Goal: Task Accomplishment & Management: Use online tool/utility

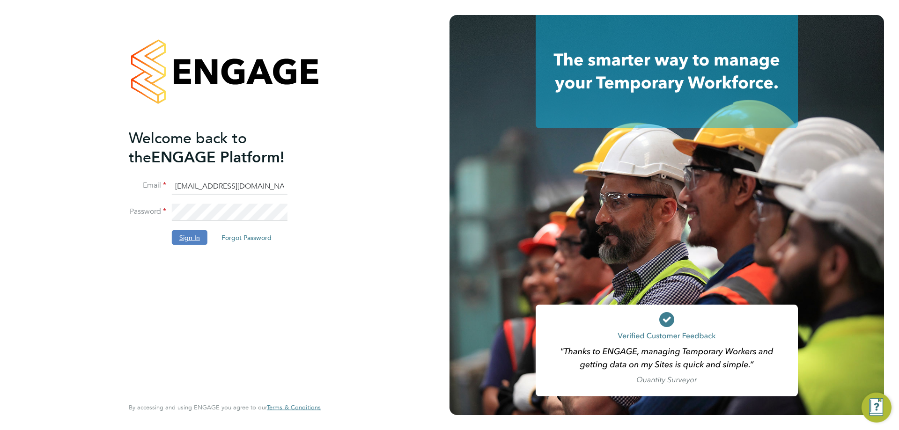
click at [184, 238] on button "Sign In" at bounding box center [190, 237] width 36 height 15
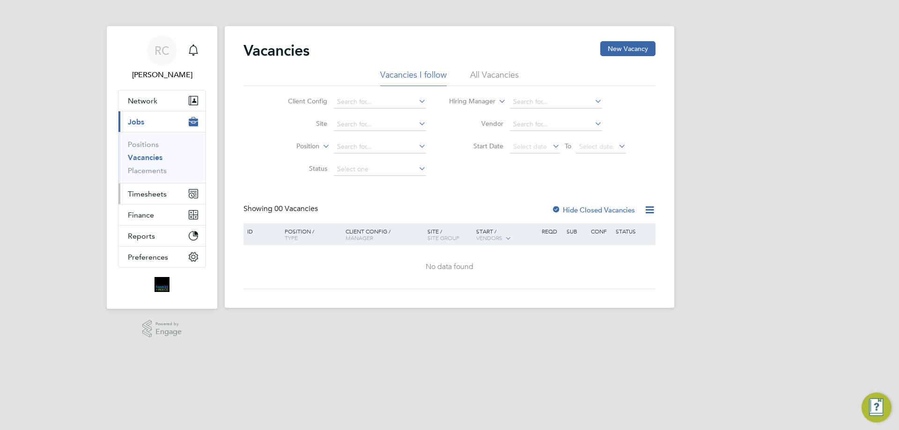
click at [151, 191] on span "Timesheets" at bounding box center [147, 194] width 39 height 9
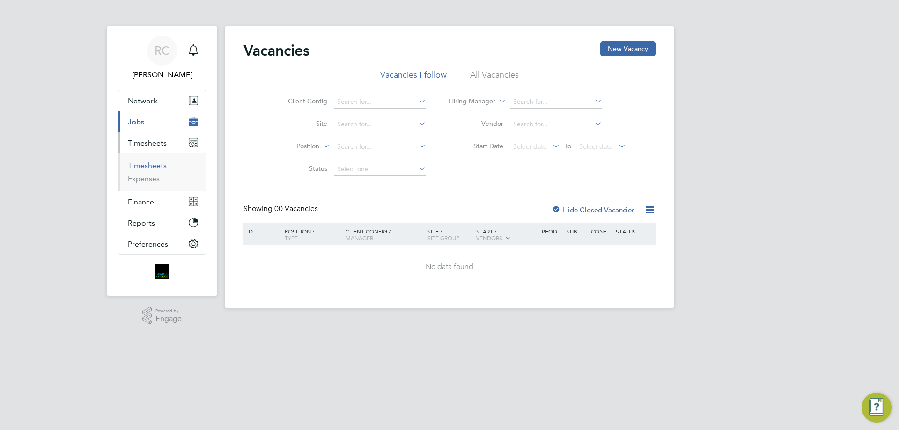
click at [140, 167] on link "Timesheets" at bounding box center [147, 165] width 39 height 9
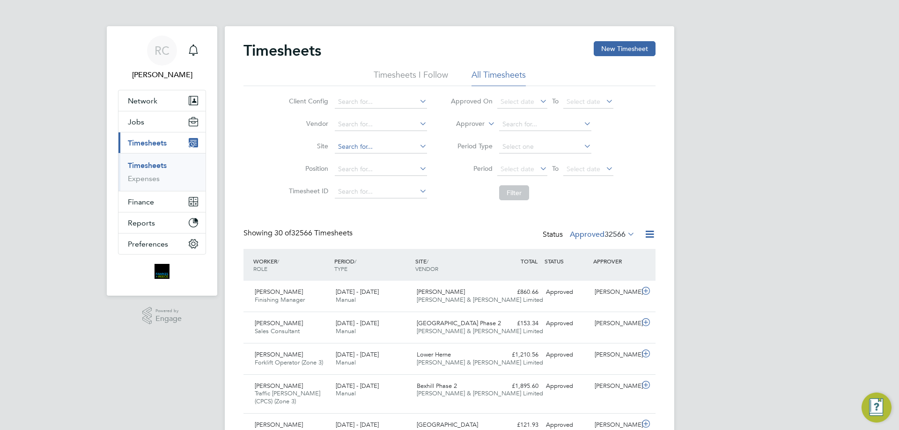
click at [337, 148] on input at bounding box center [381, 146] width 92 height 13
click at [392, 161] on li "[GEOGRAPHIC_DATA]" at bounding box center [380, 160] width 93 height 13
type input "[GEOGRAPHIC_DATA]"
click at [518, 172] on span "Select date" at bounding box center [517, 169] width 34 height 8
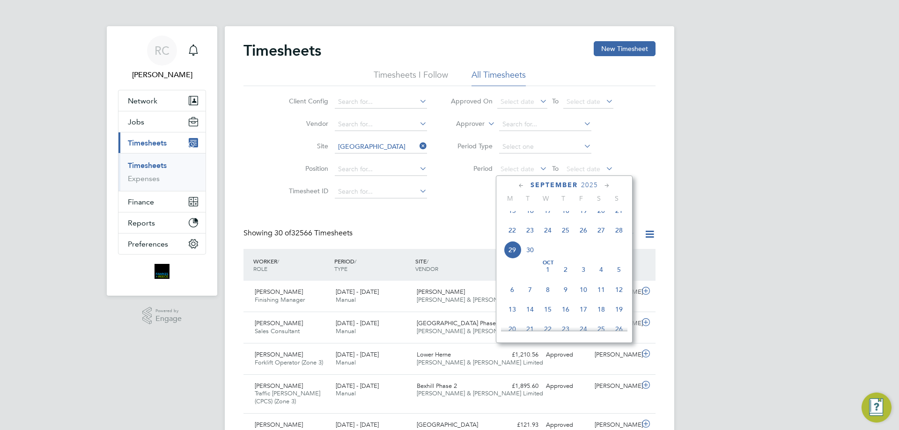
click at [515, 239] on span "22" at bounding box center [512, 230] width 18 height 18
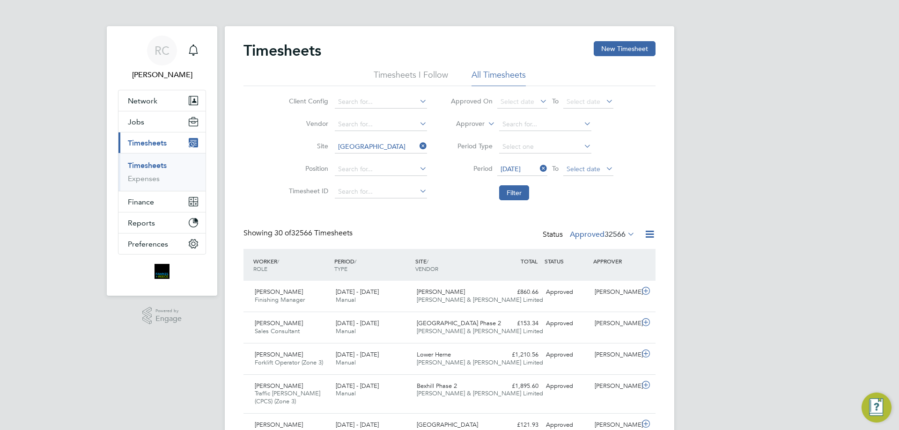
click at [580, 169] on span "Select date" at bounding box center [583, 169] width 34 height 8
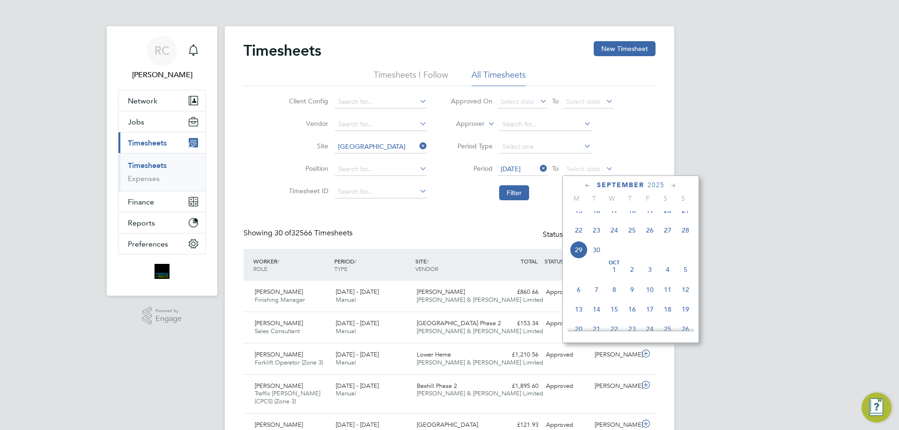
click at [684, 238] on span "28" at bounding box center [685, 230] width 18 height 18
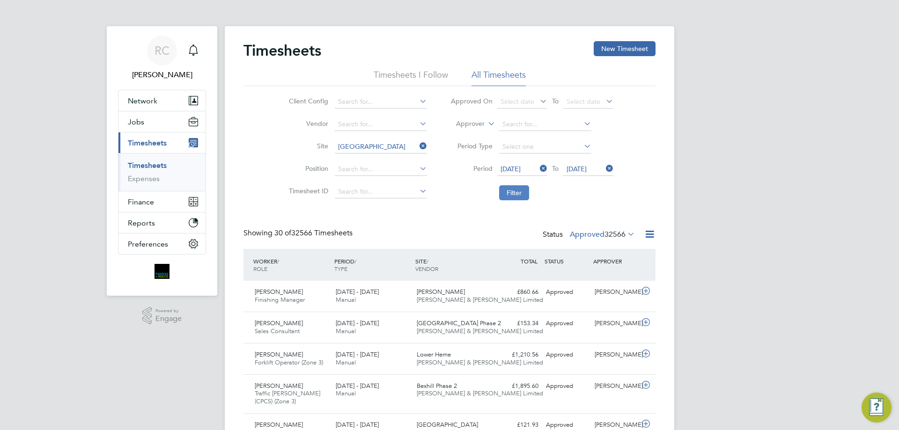
click at [515, 195] on button "Filter" at bounding box center [514, 192] width 30 height 15
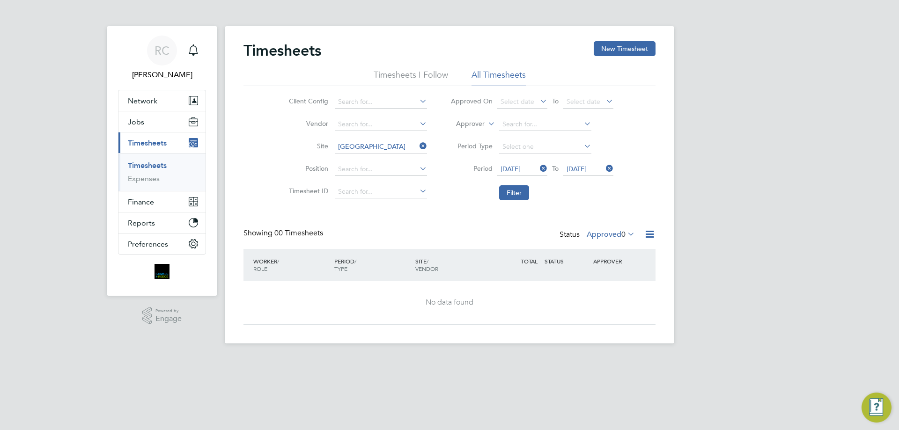
click at [606, 231] on label "Approved 0" at bounding box center [611, 234] width 48 height 9
click at [612, 279] on li "Submitted" at bounding box center [609, 277] width 43 height 13
click at [626, 228] on div "Status Submitted 0" at bounding box center [597, 234] width 79 height 13
click at [625, 231] on icon at bounding box center [625, 234] width 0 height 13
click at [735, 264] on div "RC [PERSON_NAME] Notifications Applications: Network Team Members Businesses Si…" at bounding box center [449, 179] width 899 height 359
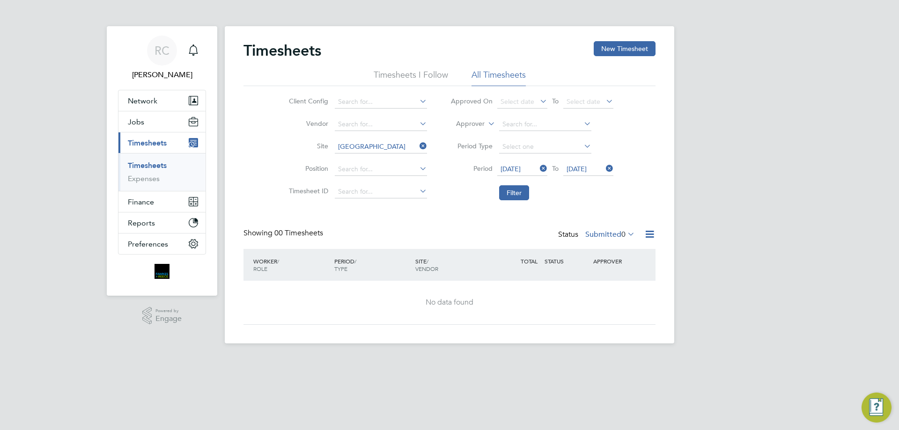
click at [644, 359] on html "RC [PERSON_NAME] Notifications Applications: Network Team Members Businesses Si…" at bounding box center [449, 179] width 899 height 359
